Goal: Navigation & Orientation: Find specific page/section

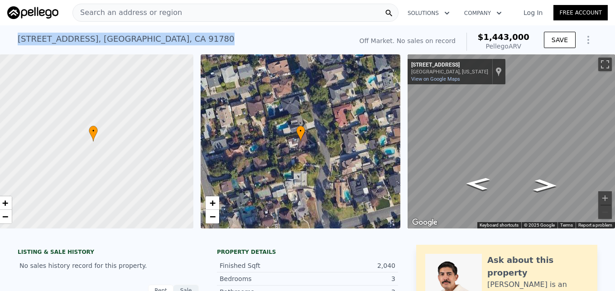
drag, startPoint x: 13, startPoint y: 37, endPoint x: 173, endPoint y: 39, distance: 160.4
click at [173, 39] on div "6433 Livia Ave , Temple City , CA 91780 No sales on record (~ARV $1.443m ) Off …" at bounding box center [307, 39] width 615 height 29
drag, startPoint x: 173, startPoint y: 39, endPoint x: 148, endPoint y: 39, distance: 25.8
copy div "6433 Livia Ave , Temple City , CA 91780"
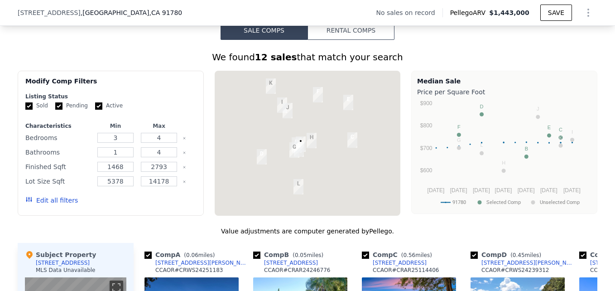
scroll to position [663, 0]
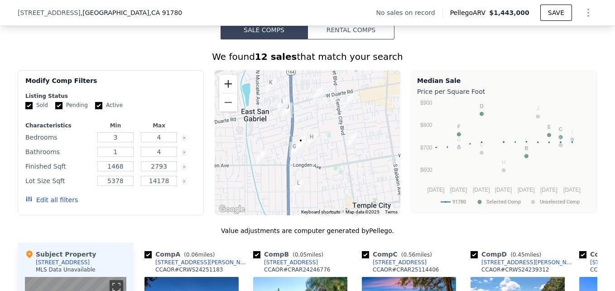
click at [228, 91] on button "Zoom in" at bounding box center [228, 84] width 18 height 18
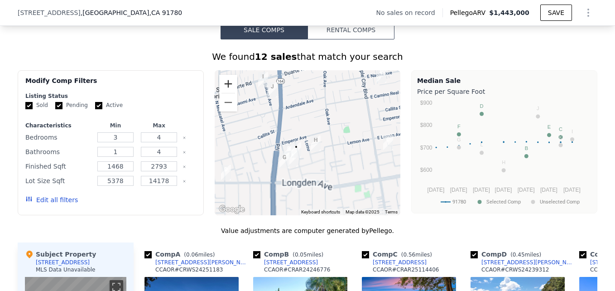
click at [228, 91] on button "Zoom in" at bounding box center [228, 84] width 18 height 18
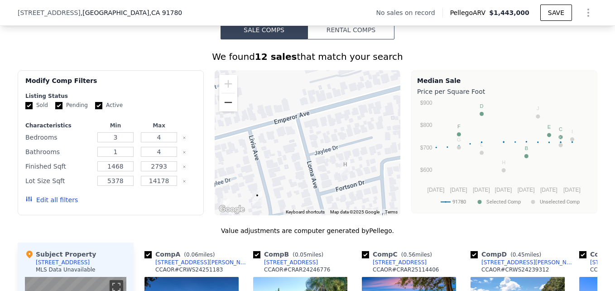
click at [229, 111] on button "Zoom out" at bounding box center [228, 102] width 18 height 18
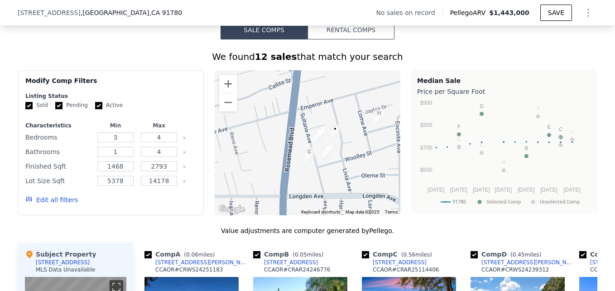
drag, startPoint x: 275, startPoint y: 144, endPoint x: 347, endPoint y: 96, distance: 86.8
click at [347, 96] on div at bounding box center [308, 142] width 186 height 145
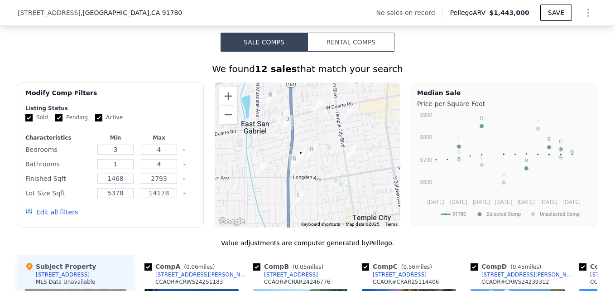
scroll to position [650, 0]
click at [223, 101] on button "Zoom in" at bounding box center [228, 96] width 18 height 18
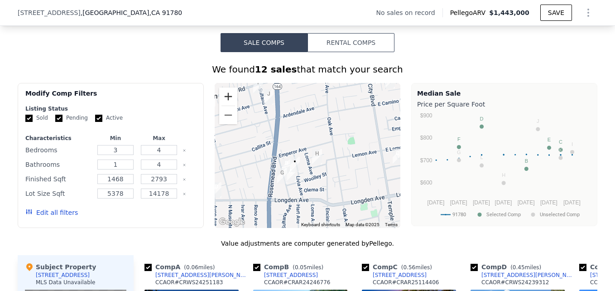
click at [223, 101] on button "Zoom in" at bounding box center [228, 96] width 18 height 18
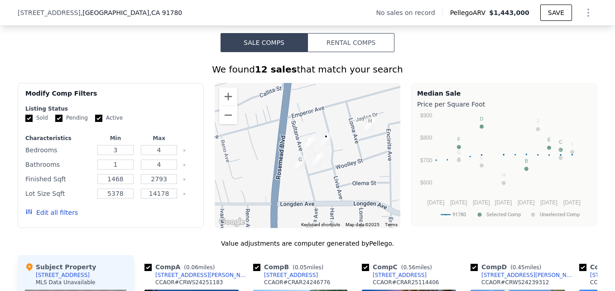
drag, startPoint x: 272, startPoint y: 206, endPoint x: 316, endPoint y: 164, distance: 60.2
click at [316, 164] on img "9073 Woolley St" at bounding box center [317, 159] width 17 height 23
click at [231, 123] on button "Zoom out" at bounding box center [228, 115] width 18 height 18
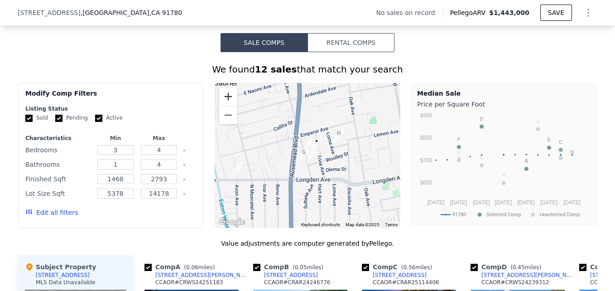
click at [227, 105] on button "Zoom in" at bounding box center [228, 96] width 18 height 18
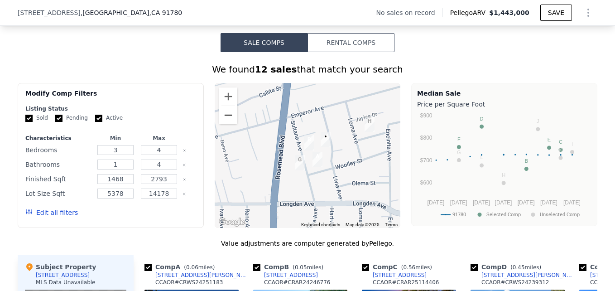
click at [227, 121] on button "Zoom out" at bounding box center [228, 115] width 18 height 18
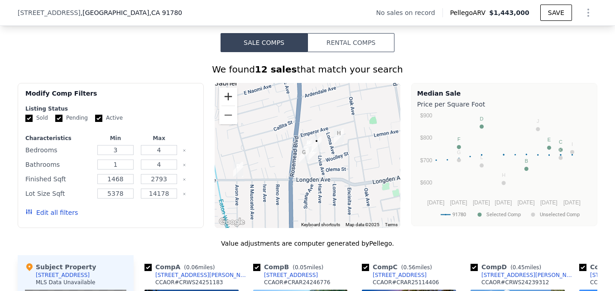
click at [222, 102] on button "Zoom in" at bounding box center [228, 96] width 18 height 18
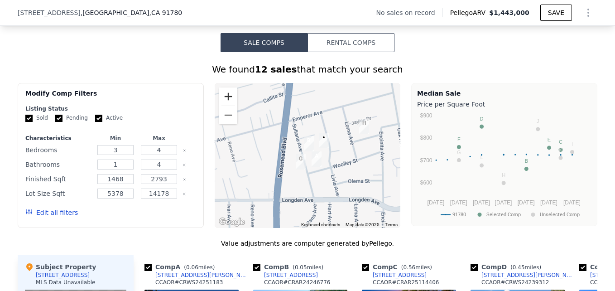
click at [222, 102] on button "Zoom in" at bounding box center [228, 96] width 18 height 18
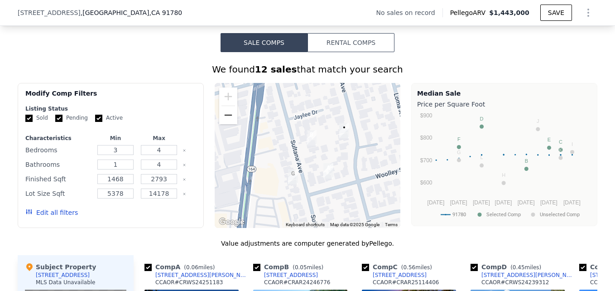
click at [224, 119] on button "Zoom out" at bounding box center [228, 115] width 18 height 18
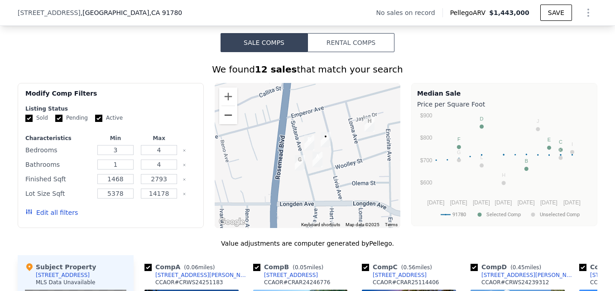
click at [224, 119] on button "Zoom out" at bounding box center [228, 115] width 18 height 18
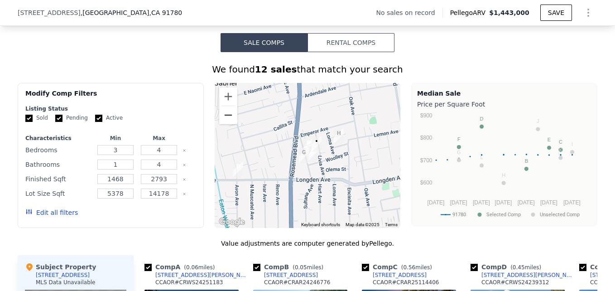
click at [224, 118] on button "Zoom out" at bounding box center [228, 115] width 18 height 18
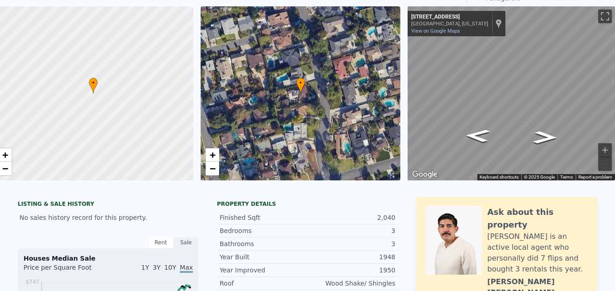
scroll to position [0, 0]
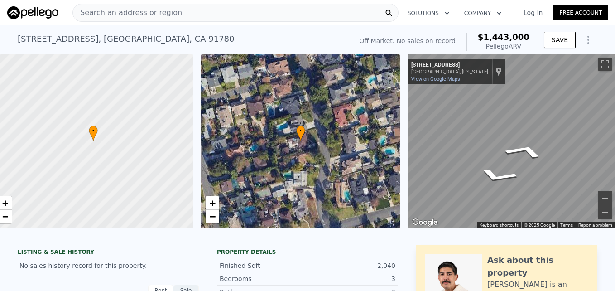
click at [389, 125] on div "• + − • + − ← Move left → Move right ↑ Move up ↓ Move down + Zoom in - Zoom out…" at bounding box center [307, 141] width 615 height 174
click at [381, 139] on div "• + − • + − ← Move left → Move right ↑ Move up ↓ Move down + Zoom in - Zoom out…" at bounding box center [307, 141] width 615 height 174
click at [372, 118] on div "• + − • + − ← Move left → Move right ↑ Move up ↓ Move down + Zoom in - Zoom out…" at bounding box center [307, 141] width 615 height 174
click at [404, 123] on div "← Move left → Move right ↑ Move up ↓ Move down + Zoom in - Zoom out 1298 Strade…" at bounding box center [507, 141] width 207 height 174
click at [388, 126] on div "• + − • + − ← Move left → Move right ↑ Move up ↓ Move down + Zoom in - Zoom out…" at bounding box center [307, 141] width 615 height 174
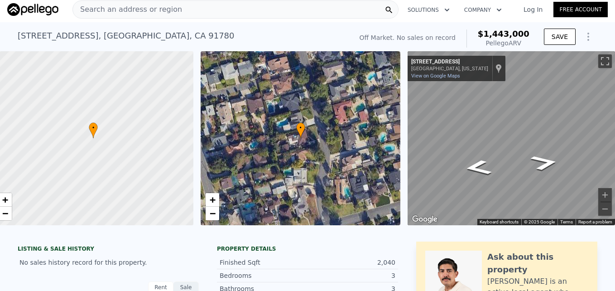
scroll to position [3, 0]
click at [209, 197] on link "+" at bounding box center [213, 200] width 14 height 14
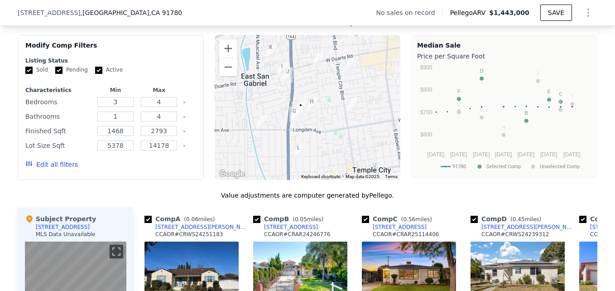
scroll to position [698, 0]
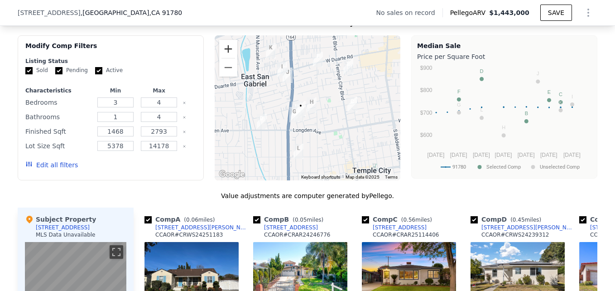
click at [228, 57] on button "Zoom in" at bounding box center [228, 49] width 18 height 18
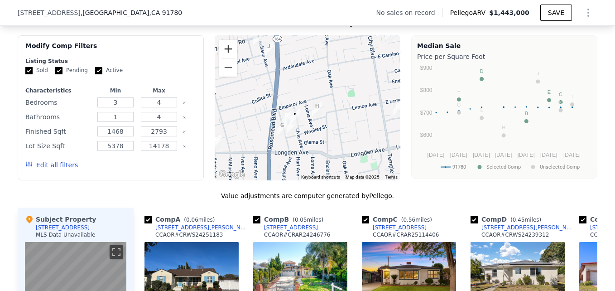
click at [228, 57] on button "Zoom in" at bounding box center [228, 49] width 18 height 18
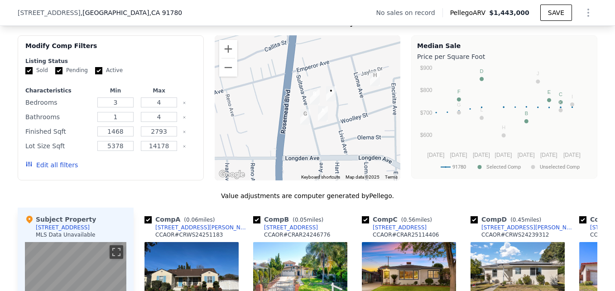
drag, startPoint x: 265, startPoint y: 121, endPoint x: 322, endPoint y: 77, distance: 72.6
click at [322, 77] on div at bounding box center [308, 107] width 186 height 145
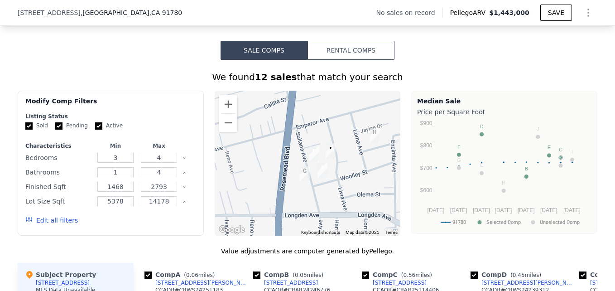
scroll to position [642, 0]
click at [228, 131] on button "Zoom out" at bounding box center [228, 123] width 18 height 18
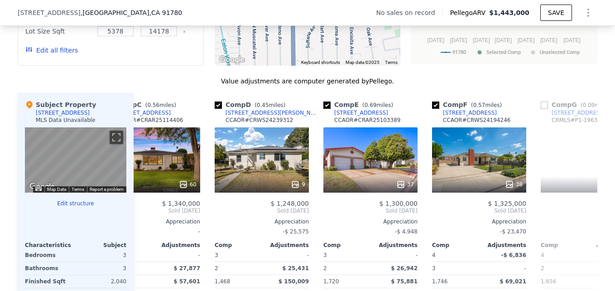
scroll to position [811, 0]
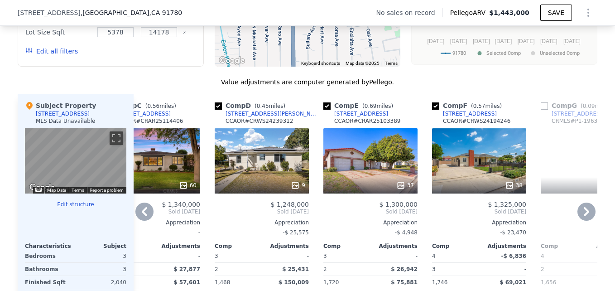
click at [262, 184] on div at bounding box center [262, 185] width 94 height 16
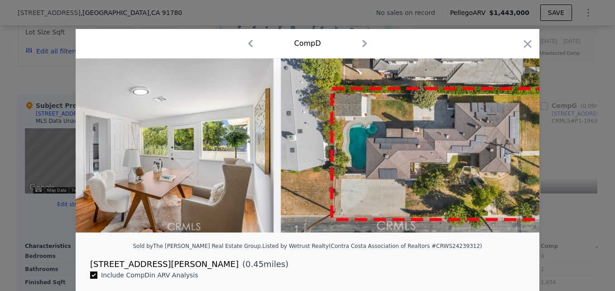
scroll to position [0, 1674]
click at [525, 47] on icon "button" at bounding box center [527, 44] width 13 height 13
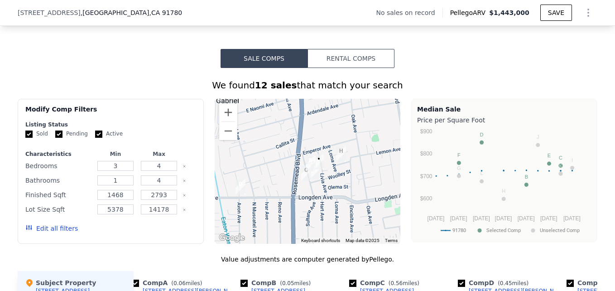
scroll to position [634, 0]
click at [224, 121] on button "Zoom in" at bounding box center [228, 113] width 18 height 18
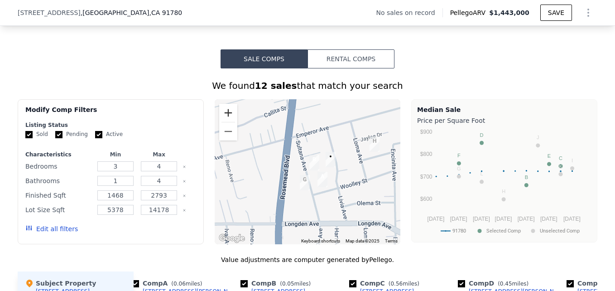
click at [221, 118] on button "Zoom in" at bounding box center [228, 113] width 18 height 18
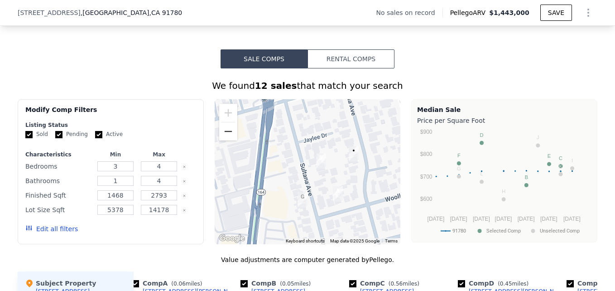
click at [222, 134] on button "Zoom out" at bounding box center [228, 131] width 18 height 18
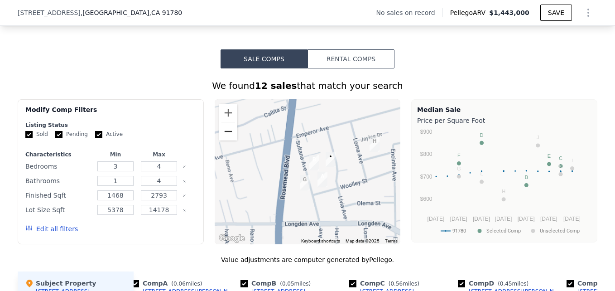
click at [222, 134] on button "Zoom out" at bounding box center [228, 131] width 18 height 18
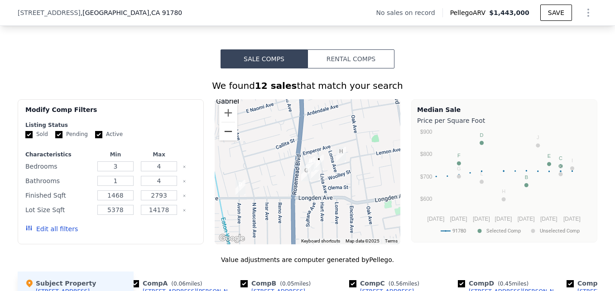
click at [222, 134] on button "Zoom out" at bounding box center [228, 131] width 18 height 18
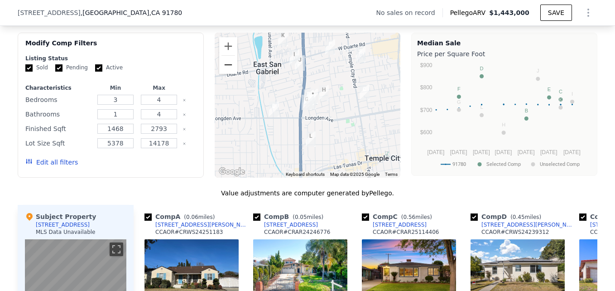
scroll to position [700, 0]
click at [221, 53] on button "Zoom in" at bounding box center [228, 47] width 18 height 18
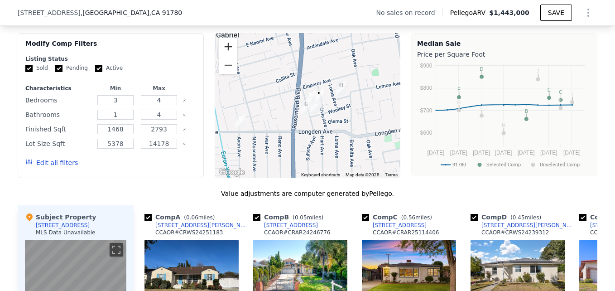
click at [221, 53] on button "Zoom in" at bounding box center [228, 47] width 18 height 18
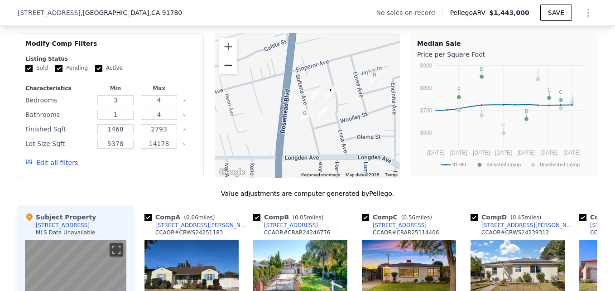
click at [223, 74] on button "Zoom out" at bounding box center [228, 65] width 18 height 18
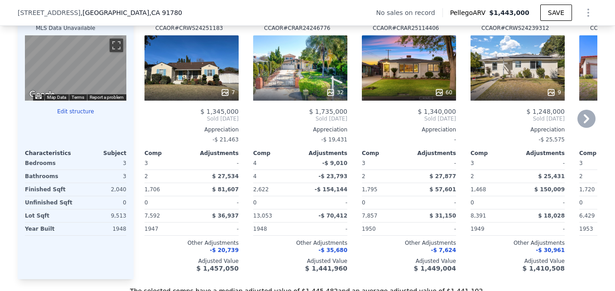
scroll to position [905, 0]
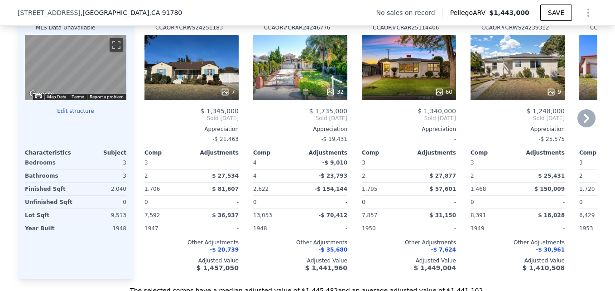
click at [201, 66] on div "7" at bounding box center [191, 67] width 94 height 65
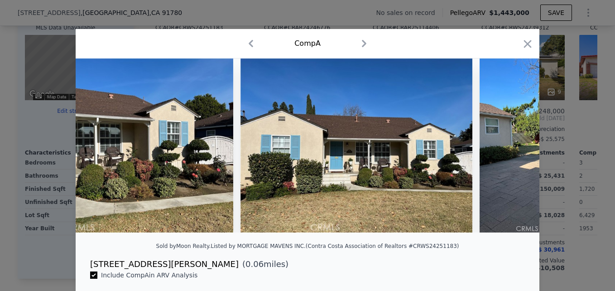
scroll to position [0, 467]
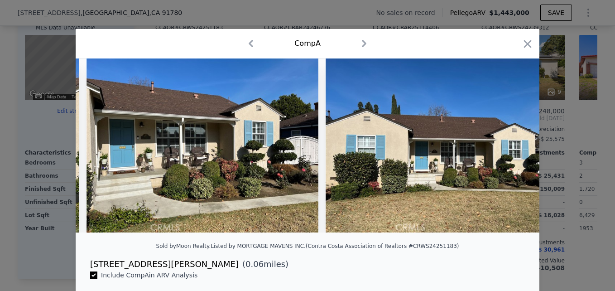
click at [530, 36] on div "Comp A" at bounding box center [308, 43] width 464 height 29
click at [525, 43] on icon "button" at bounding box center [527, 44] width 13 height 13
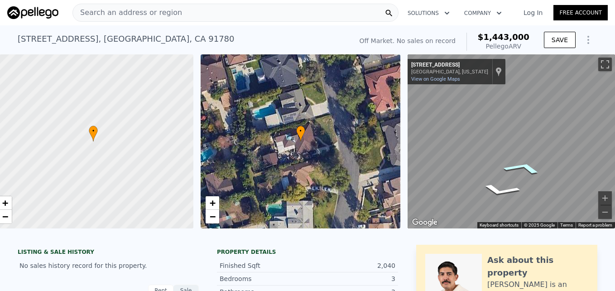
click at [515, 170] on icon "Go South, Livia Ave" at bounding box center [523, 167] width 65 height 19
click at [515, 170] on icon "Go South, Livia Ave" at bounding box center [525, 168] width 66 height 20
click at [598, 64] on button "Toggle fullscreen view" at bounding box center [605, 65] width 14 height 14
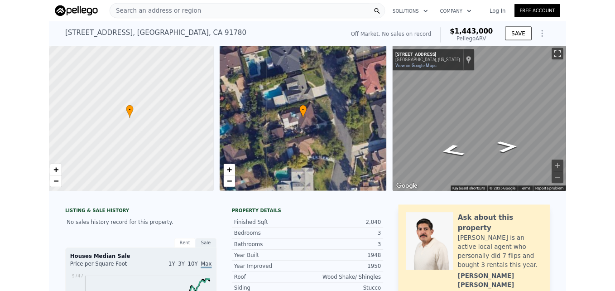
scroll to position [0, 14]
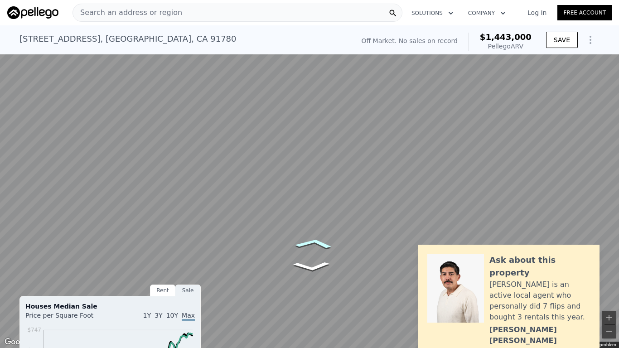
click at [316, 245] on icon "Go South, Livia Ave" at bounding box center [313, 244] width 59 height 16
click at [315, 247] on icon "Go South, Livia Ave" at bounding box center [317, 244] width 62 height 18
click at [315, 247] on icon "Go South, Livia Ave" at bounding box center [317, 244] width 63 height 18
click at [315, 247] on icon "Go South, Livia Ave" at bounding box center [313, 244] width 58 height 16
click at [313, 254] on icon "Go South, Livia Ave" at bounding box center [317, 252] width 63 height 17
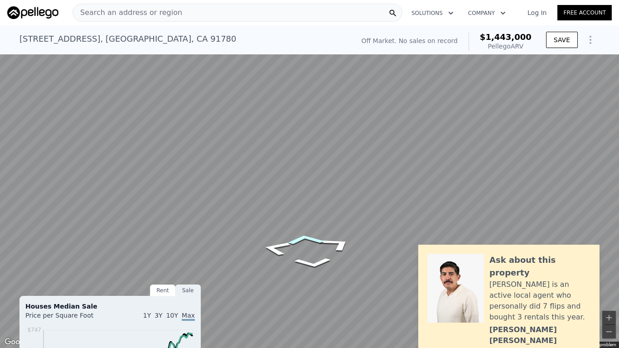
click at [307, 239] on icon "Go South, Livia Ave" at bounding box center [304, 239] width 59 height 16
click at [307, 288] on icon "Go North, Livia Ave" at bounding box center [316, 288] width 62 height 15
click at [310, 260] on icon "Go North, Livia Ave" at bounding box center [317, 258] width 62 height 17
click at [312, 256] on icon "Go North, Livia Ave" at bounding box center [304, 257] width 60 height 16
click at [309, 262] on icon "Go North, Livia Ave" at bounding box center [304, 262] width 60 height 15
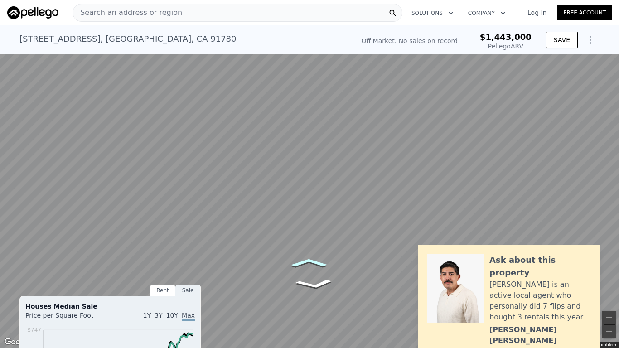
click at [309, 262] on icon "Go North, Livia Ave" at bounding box center [308, 262] width 55 height 13
click at [309, 262] on icon "Go North, Livia Ave" at bounding box center [308, 263] width 56 height 14
click at [335, 169] on icon "Go North, Livia Ave" at bounding box center [323, 170] width 67 height 28
click at [332, 172] on icon "Go North, Livia Ave" at bounding box center [317, 169] width 62 height 24
click at [297, 246] on icon "Go North, Livia Ave" at bounding box center [303, 244] width 61 height 17
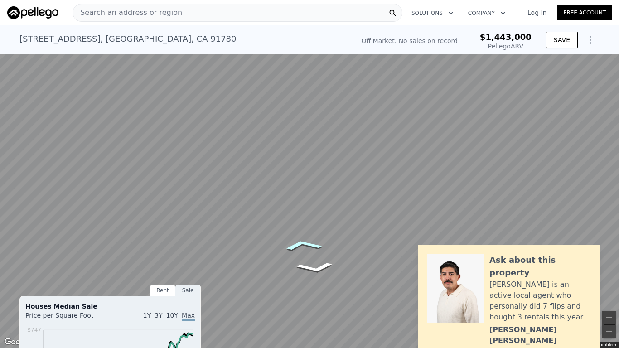
click at [297, 244] on icon "Go North, Livia Ave" at bounding box center [302, 244] width 61 height 17
click at [294, 245] on icon "Go North, Livia Ave" at bounding box center [303, 244] width 62 height 17
click at [296, 161] on div "Map" at bounding box center [309, 174] width 619 height 348
click at [309, 150] on icon "Go North, Livia Ave" at bounding box center [318, 154] width 63 height 30
click at [316, 154] on icon "Go North, Livia Ave" at bounding box center [318, 154] width 63 height 30
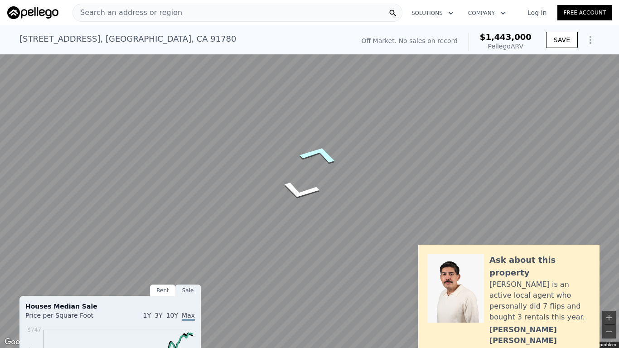
click at [316, 154] on icon "Go North, Livia Ave" at bounding box center [318, 154] width 63 height 30
click at [328, 225] on icon "Go North, Livia Ave" at bounding box center [324, 224] width 67 height 22
click at [295, 198] on icon "Go North, Livia Ave" at bounding box center [294, 197] width 67 height 25
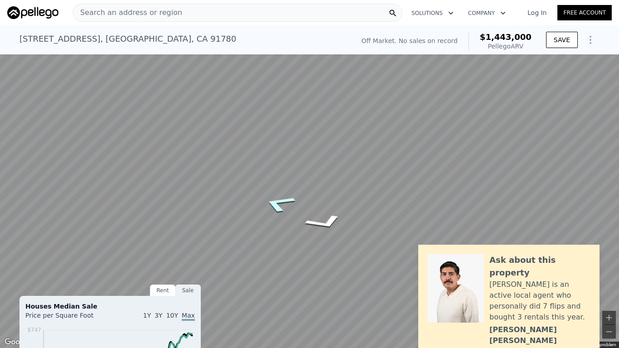
click at [295, 198] on icon "Go Northwest, Emperor Ave" at bounding box center [279, 204] width 61 height 28
click at [314, 192] on icon "Go Southeast, Livia Ave" at bounding box center [336, 197] width 65 height 29
click at [279, 209] on icon "Go Northwest, Emperor Ave" at bounding box center [282, 213] width 65 height 29
click at [316, 189] on icon "Go East, Emperor Ave" at bounding box center [317, 193] width 63 height 22
click at [356, 180] on icon "Go West, Emperor Ave" at bounding box center [342, 179] width 54 height 31
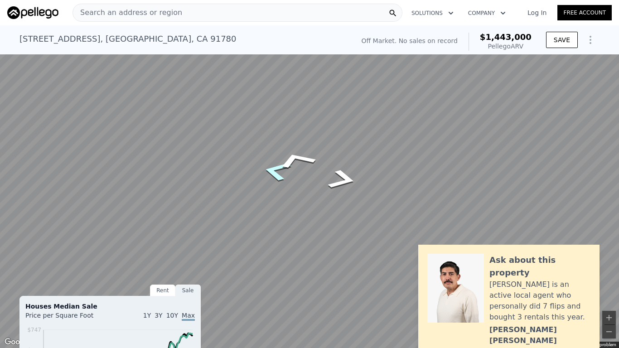
click at [285, 176] on icon "Go East, Emperor Ave" at bounding box center [277, 170] width 54 height 31
click at [275, 177] on icon "Go East, Emperor Ave" at bounding box center [276, 177] width 53 height 32
click at [339, 164] on icon "Go South, Livia Ave" at bounding box center [343, 170] width 46 height 31
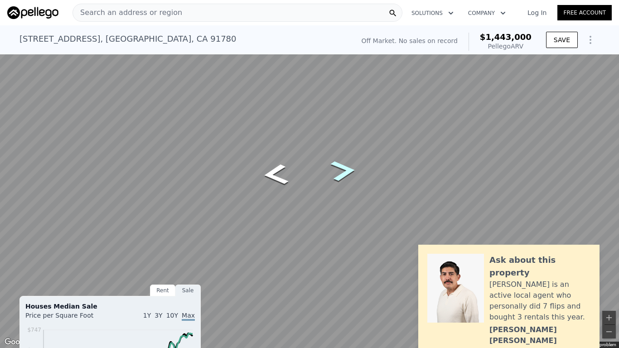
click at [340, 163] on icon "Go South, Livia Ave" at bounding box center [343, 170] width 46 height 31
click at [340, 163] on icon "Go South, Livia Ave" at bounding box center [343, 170] width 45 height 31
click at [340, 163] on icon "Go South, Livia Ave" at bounding box center [343, 171] width 44 height 30
click at [342, 160] on icon "Go South, Livia Ave" at bounding box center [343, 172] width 43 height 30
click at [320, 155] on icon "Go South, Livia Ave" at bounding box center [314, 159] width 60 height 24
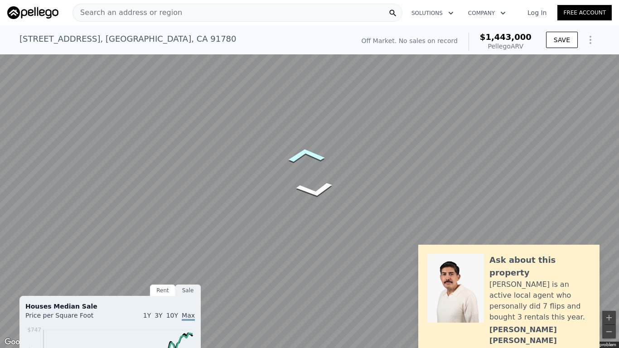
click at [314, 158] on icon "Go South, Livia Ave" at bounding box center [306, 155] width 58 height 24
click at [609, 14] on button "Toggle fullscreen view" at bounding box center [609, 10] width 14 height 14
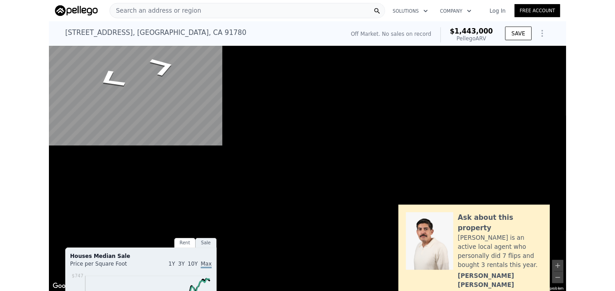
scroll to position [0, 17]
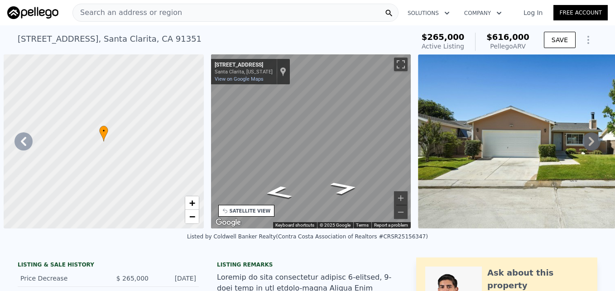
scroll to position [0, 683]
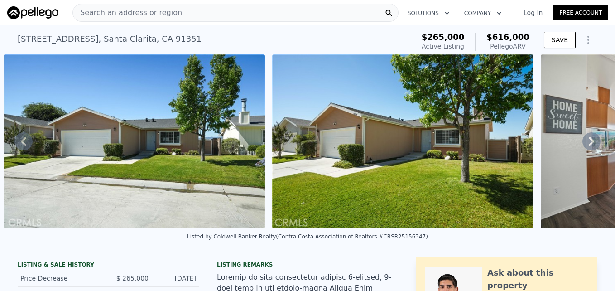
click at [120, 10] on span "Search an address or region" at bounding box center [127, 12] width 109 height 11
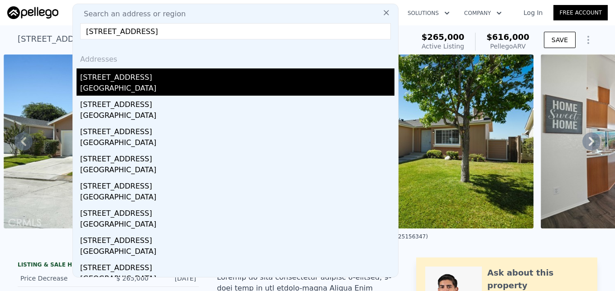
type input "3004 E Pearl Ave, Orange, CA 92869"
click at [150, 81] on div "[STREET_ADDRESS]" at bounding box center [237, 75] width 314 height 14
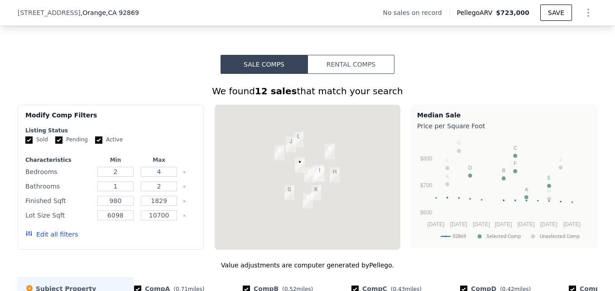
scroll to position [628, 0]
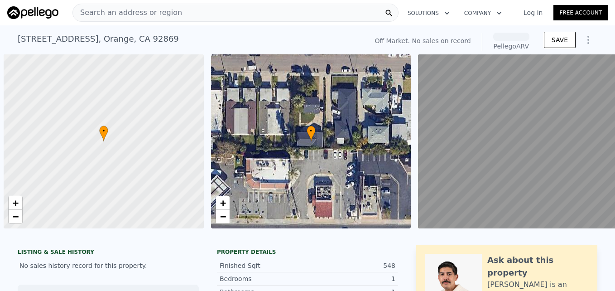
scroll to position [0, 4]
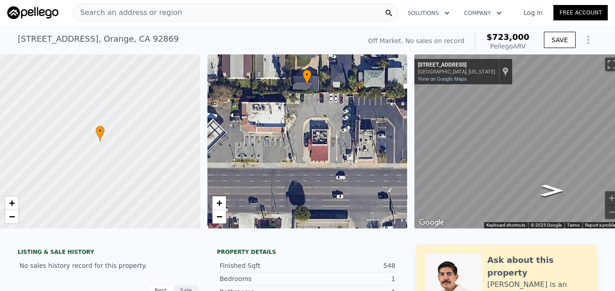
drag, startPoint x: 313, startPoint y: 219, endPoint x: 313, endPoint y: 163, distance: 55.7
click at [313, 163] on div "• + −" at bounding box center [307, 141] width 200 height 174
click at [217, 203] on span "+" at bounding box center [219, 202] width 6 height 11
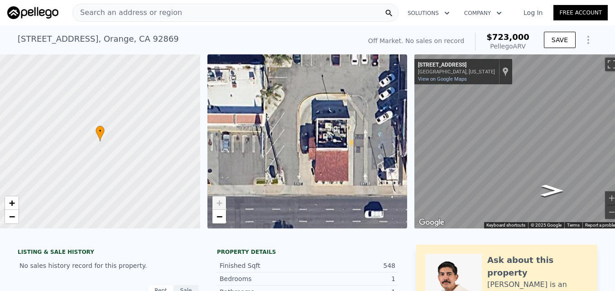
click at [217, 203] on span "+" at bounding box center [219, 202] width 6 height 11
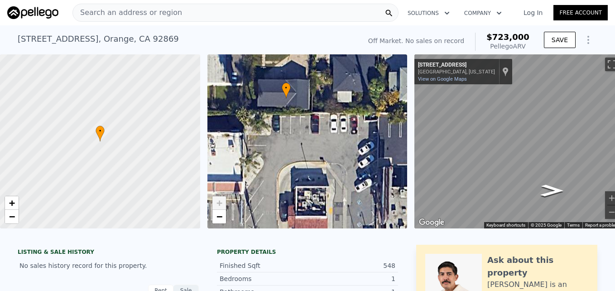
drag, startPoint x: 351, startPoint y: 91, endPoint x: 330, endPoint y: 159, distance: 71.1
click at [330, 159] on div "• + −" at bounding box center [307, 141] width 200 height 174
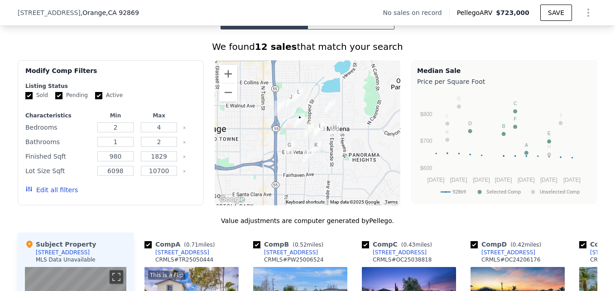
scroll to position [632, 0]
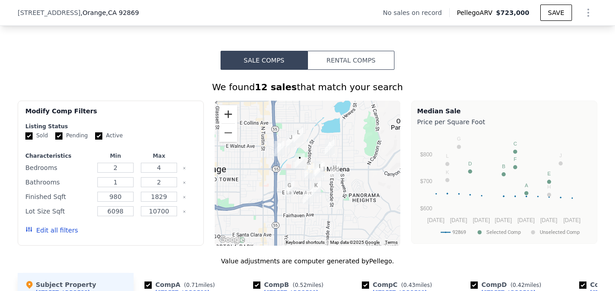
click at [228, 118] on button "Zoom in" at bounding box center [228, 114] width 18 height 18
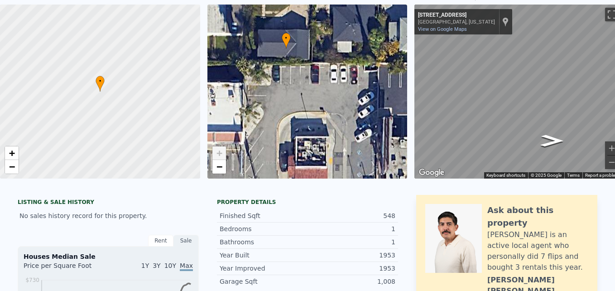
scroll to position [0, 0]
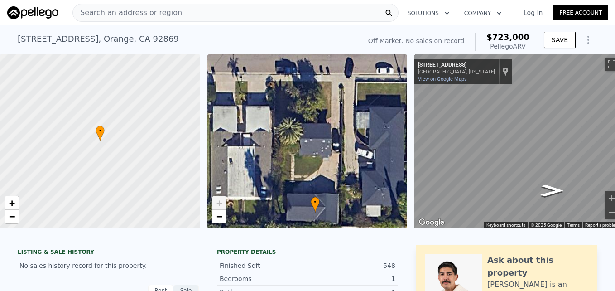
drag, startPoint x: 303, startPoint y: 119, endPoint x: 332, endPoint y: 233, distance: 117.8
click at [332, 228] on div "• + − • + − ← Move left → Move right ↑ Move up ↓ Move down + Zoom in - Zoom out…" at bounding box center [307, 141] width 615 height 174
click at [220, 214] on span "−" at bounding box center [219, 216] width 6 height 11
